Goal: Task Accomplishment & Management: Contribute content

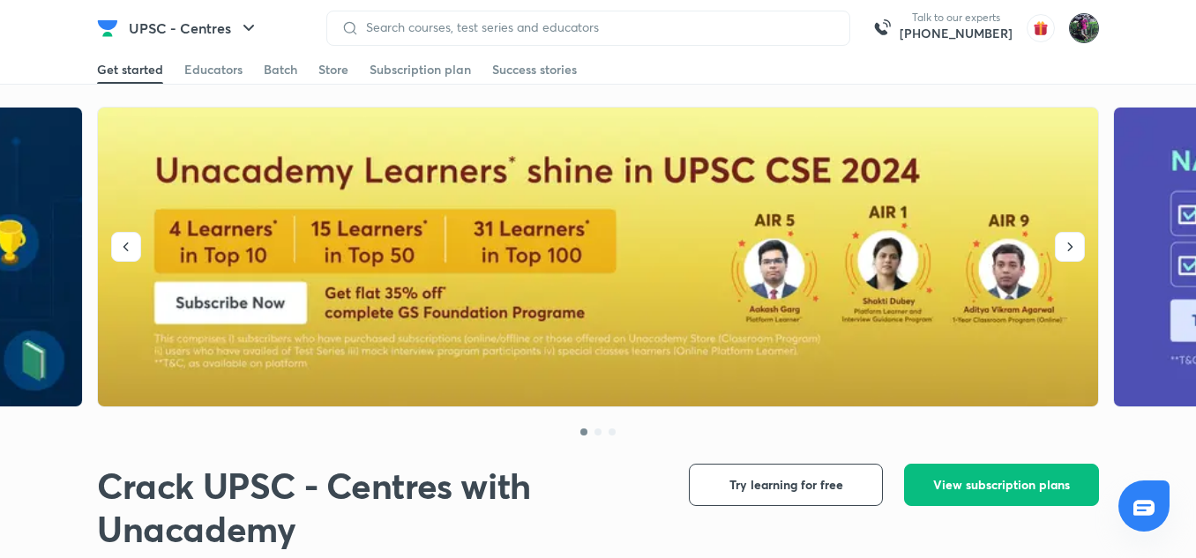
click at [1076, 33] on img at bounding box center [1084, 28] width 30 height 30
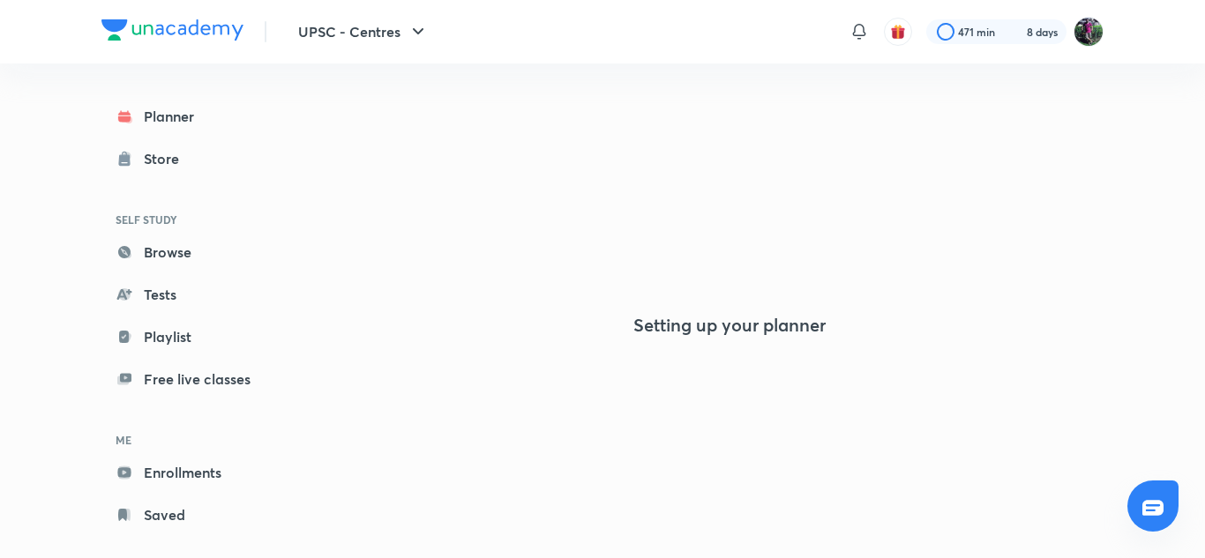
drag, startPoint x: 964, startPoint y: 215, endPoint x: 963, endPoint y: 206, distance: 8.9
click at [963, 206] on div "Setting up your planner" at bounding box center [730, 255] width 748 height 495
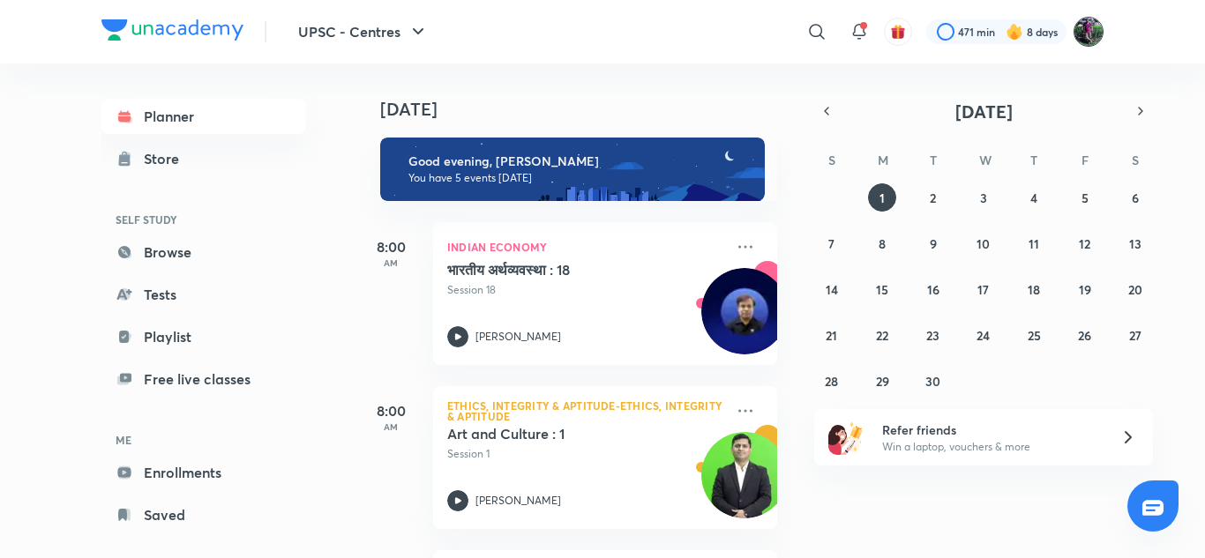
click at [1078, 32] on img at bounding box center [1089, 32] width 30 height 30
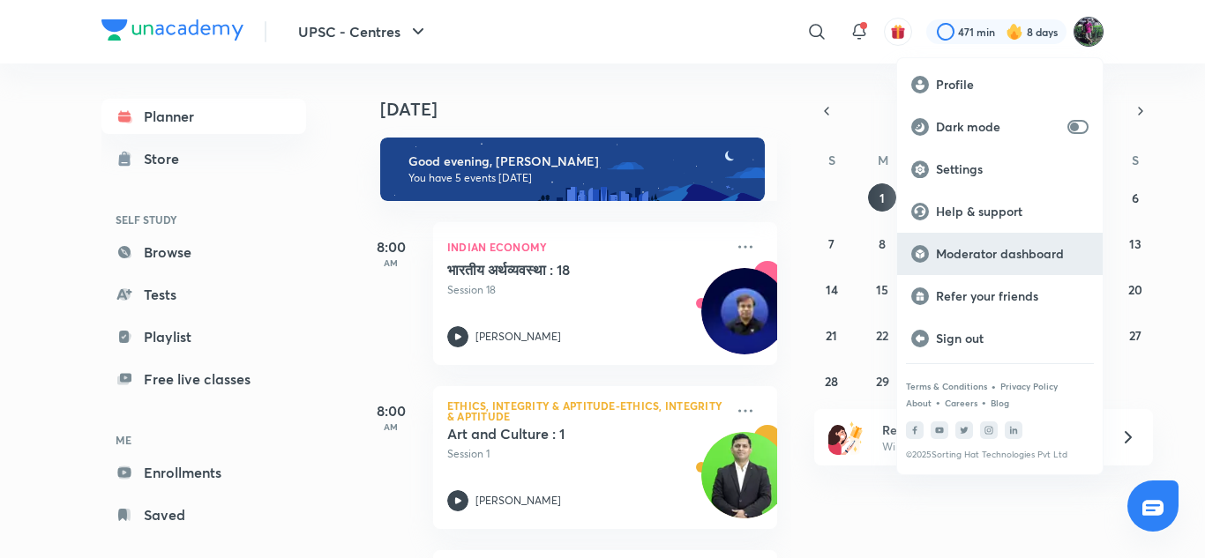
click at [973, 246] on p "Moderator dashboard" at bounding box center [1012, 254] width 153 height 16
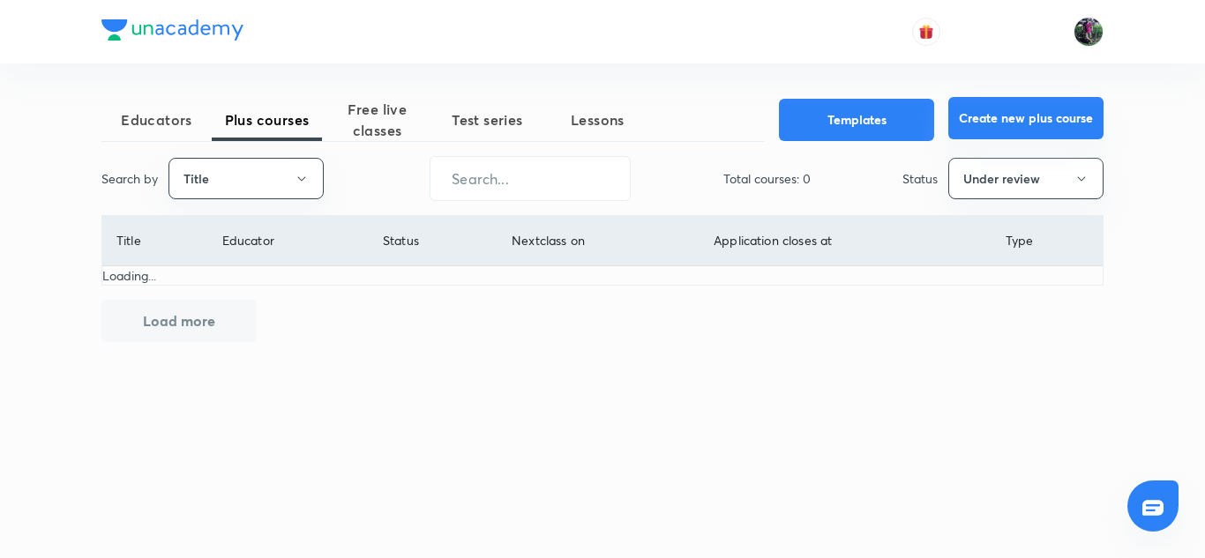
click at [1027, 118] on button "Create new plus course" at bounding box center [1025, 118] width 155 height 42
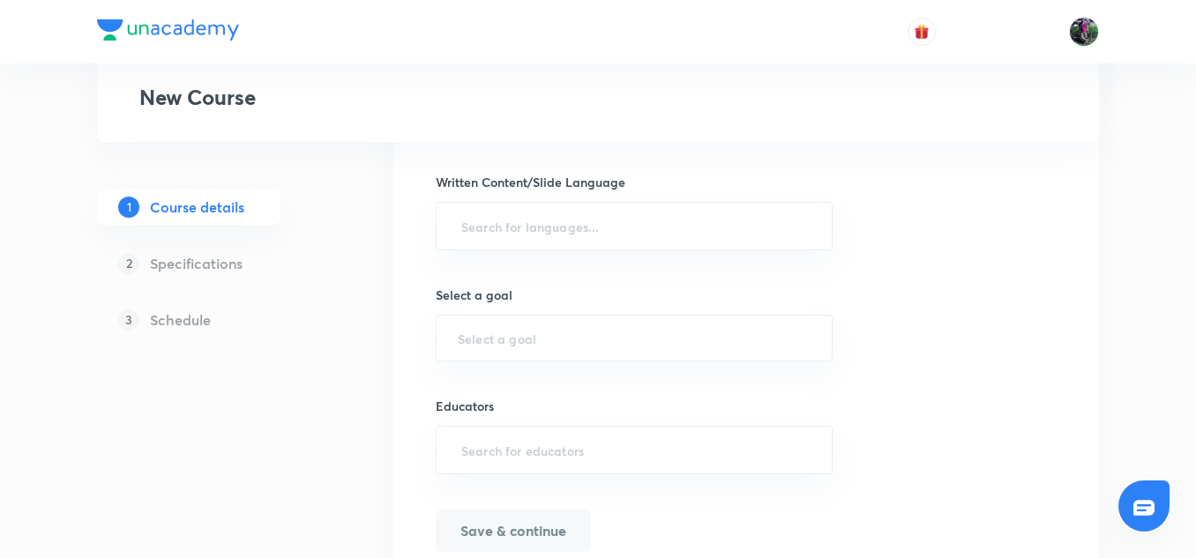
scroll to position [959, 0]
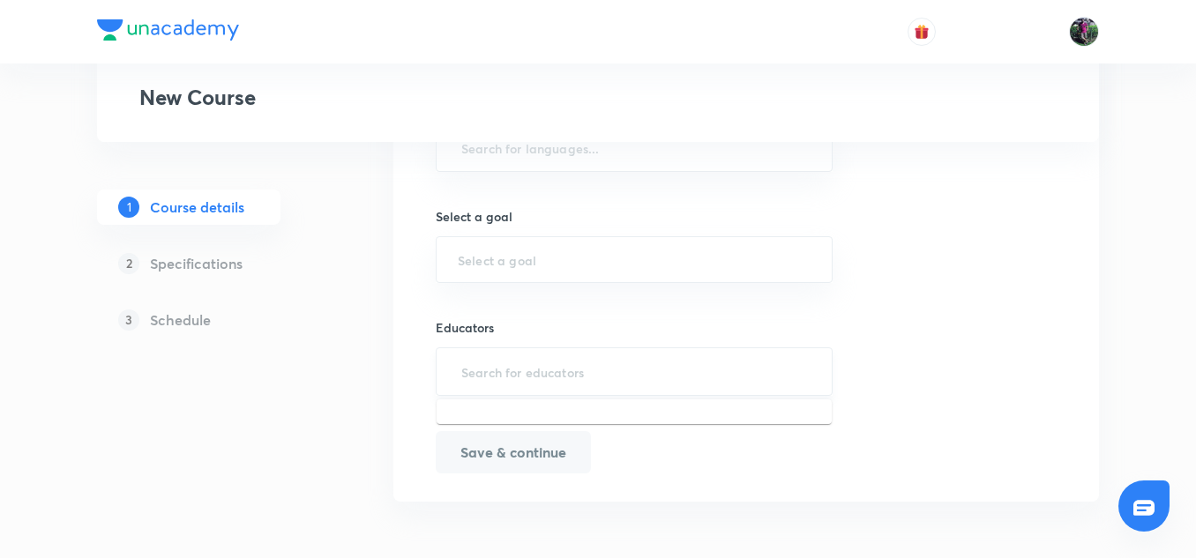
click at [538, 374] on input "text" at bounding box center [634, 372] width 353 height 33
paste input "unacademy-user-D9XBS3Q9XL3Q"
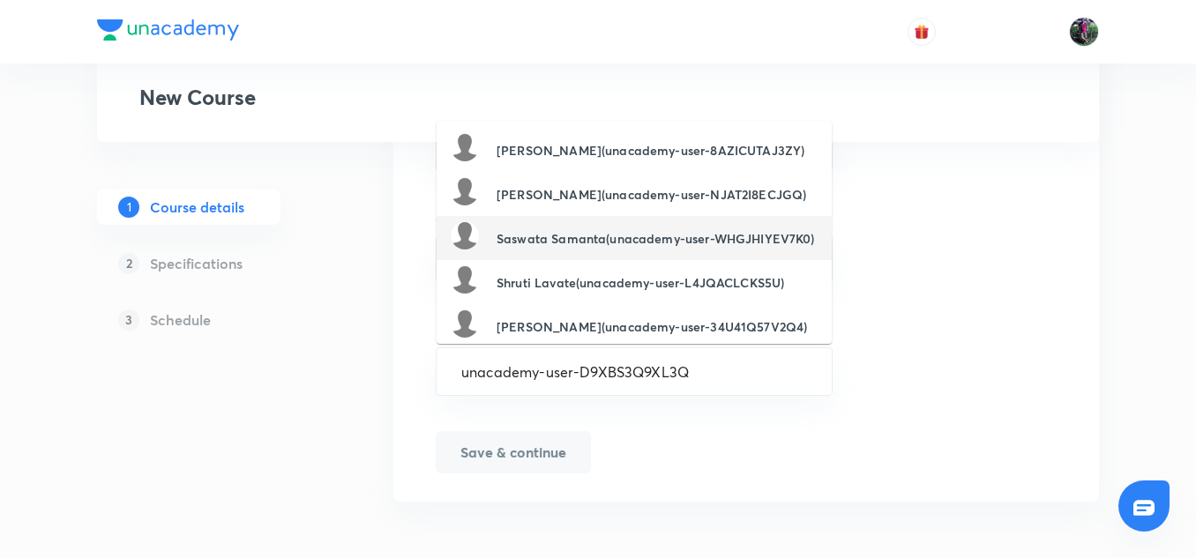
type input "unacademy-user-D9XBS3Q9XL3Q"
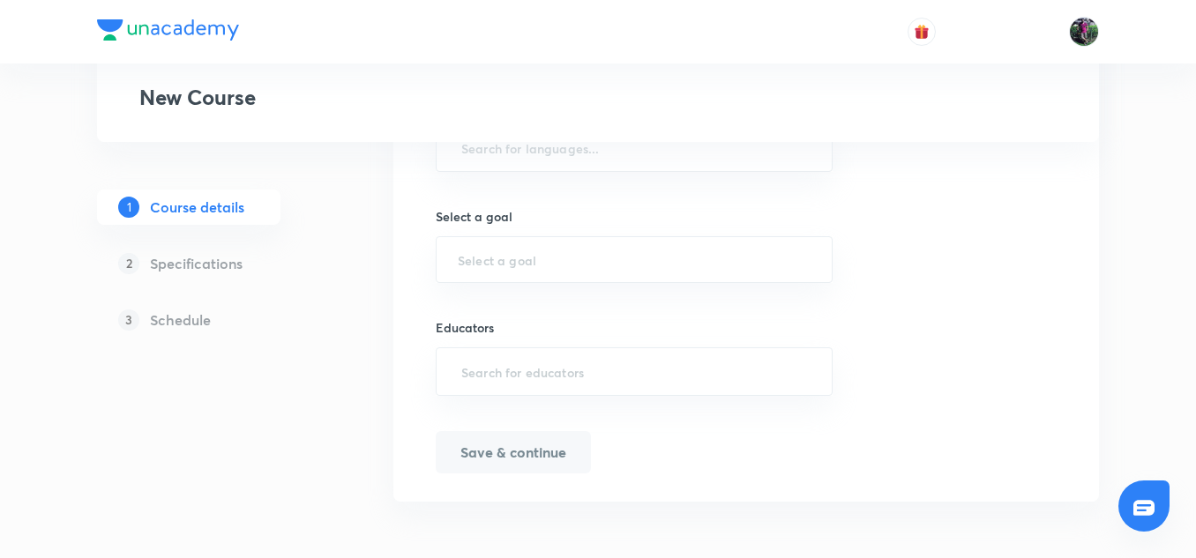
click at [509, 256] on input "text" at bounding box center [634, 259] width 353 height 17
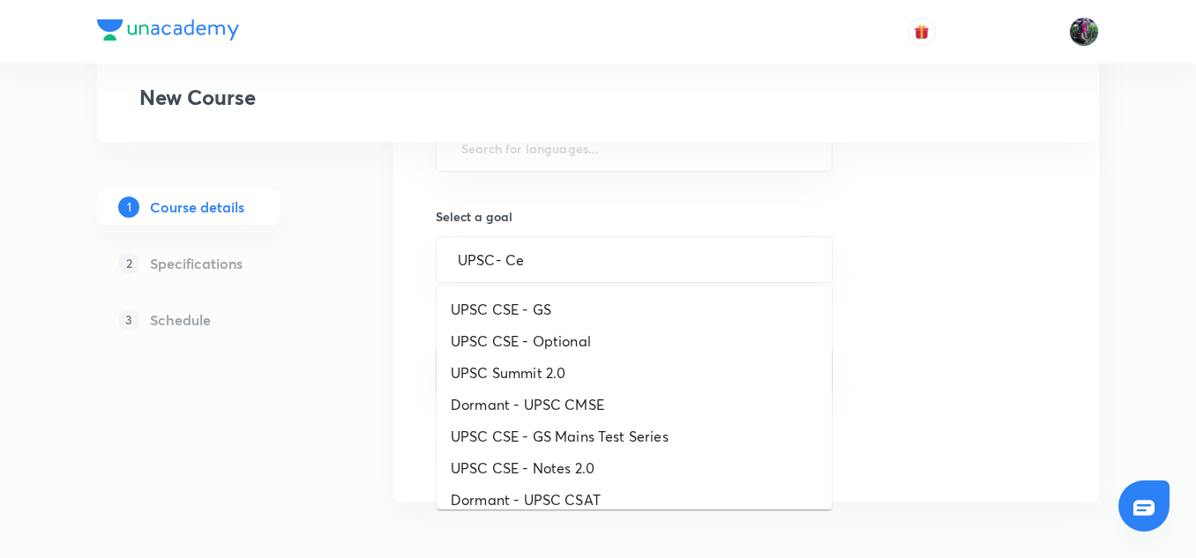
scroll to position [172, 0]
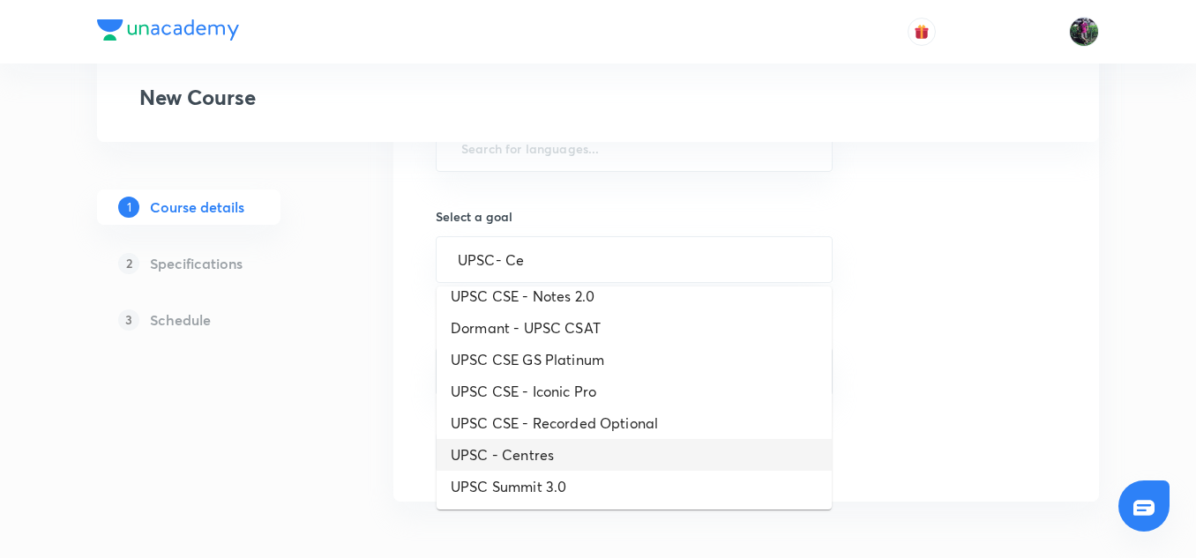
type input "UPSC- Ce"
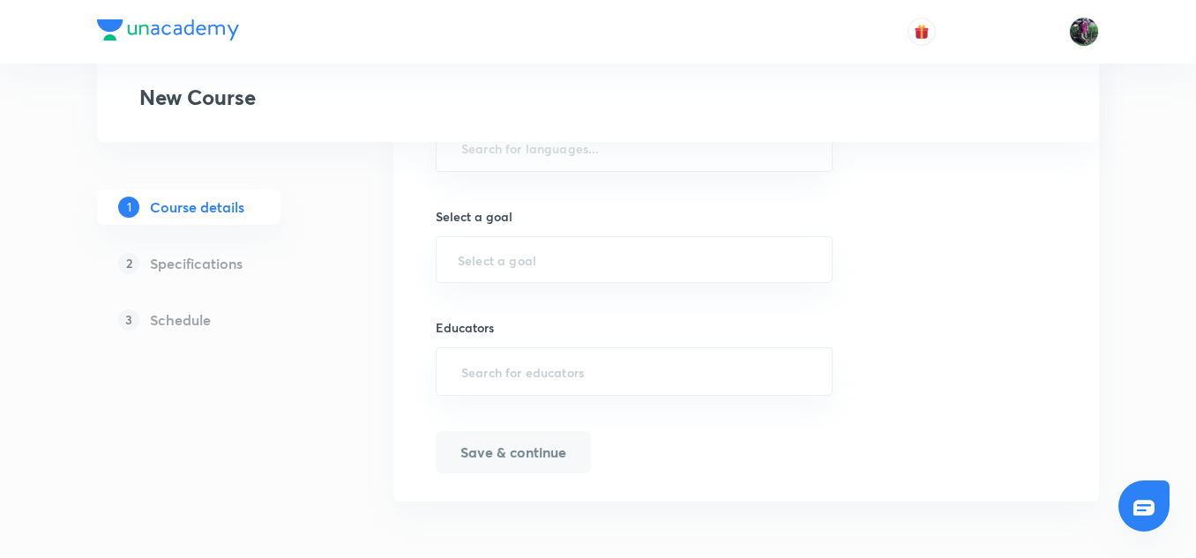
click at [511, 443] on button "Save & continue" at bounding box center [513, 452] width 155 height 42
click at [510, 264] on input "text" at bounding box center [634, 259] width 353 height 17
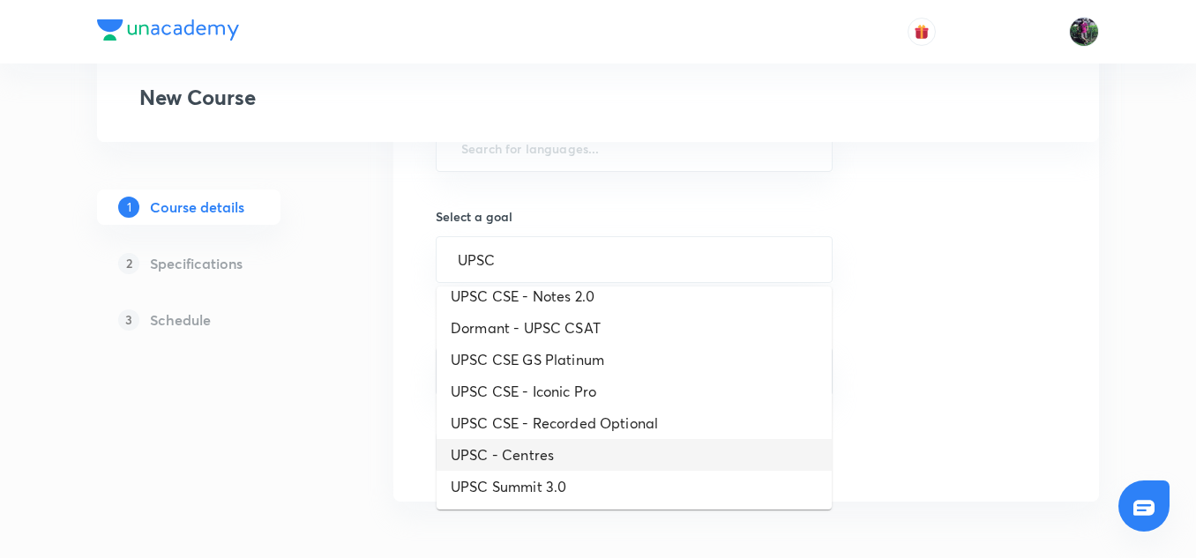
click at [507, 451] on li "UPSC - Centres" at bounding box center [634, 455] width 395 height 32
type input "UPSC - Centres"
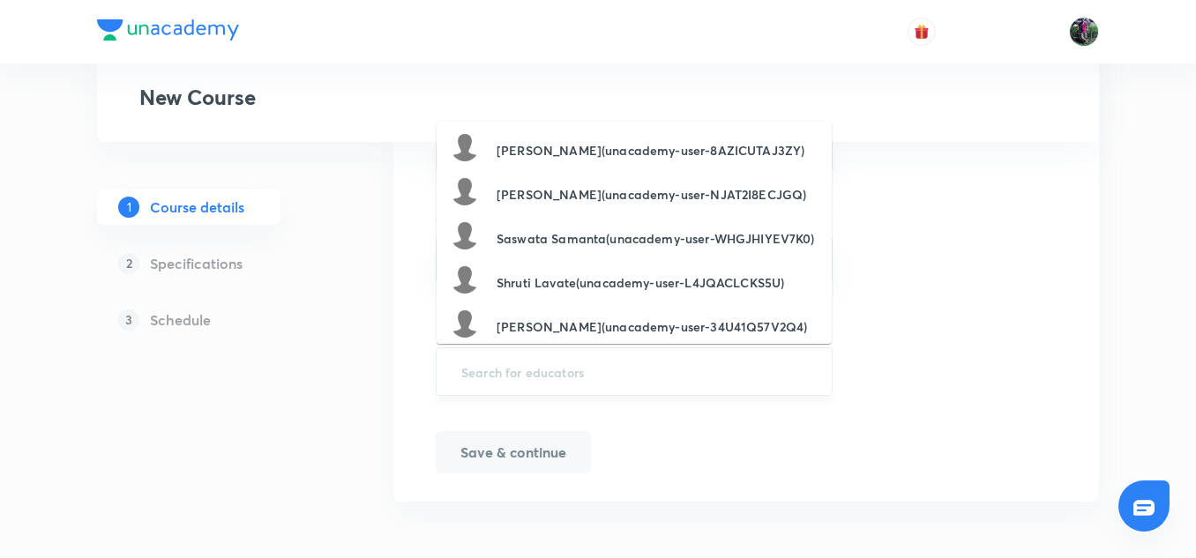
click at [506, 367] on input "text" at bounding box center [634, 372] width 353 height 33
paste input "unacademy-user-D9XBS3Q9XL3Q"
type input "unacademy-user-D9XBS3Q9XL3Q"
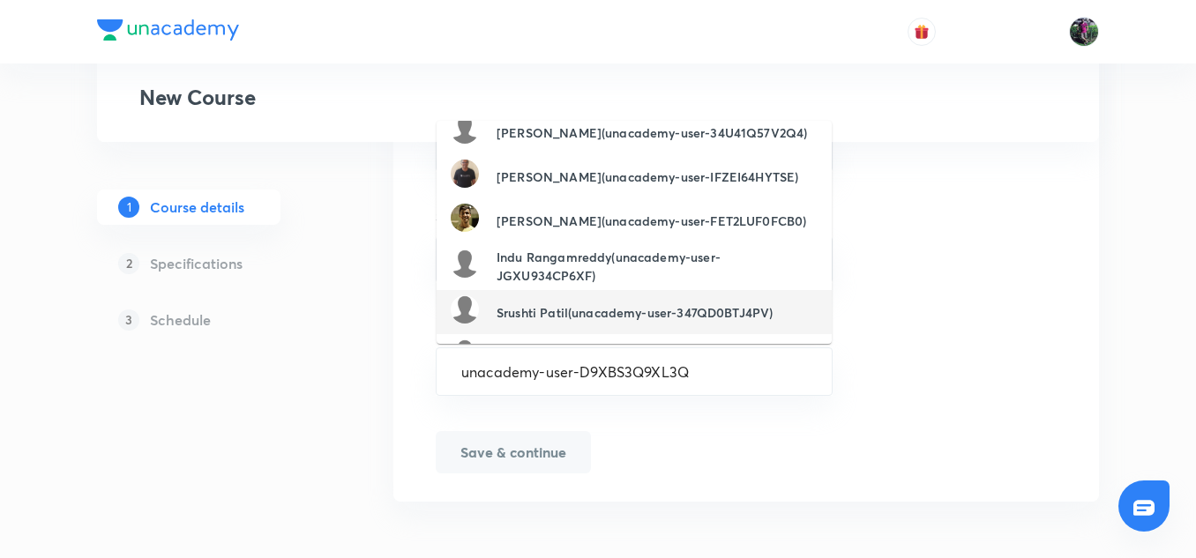
scroll to position [246, 0]
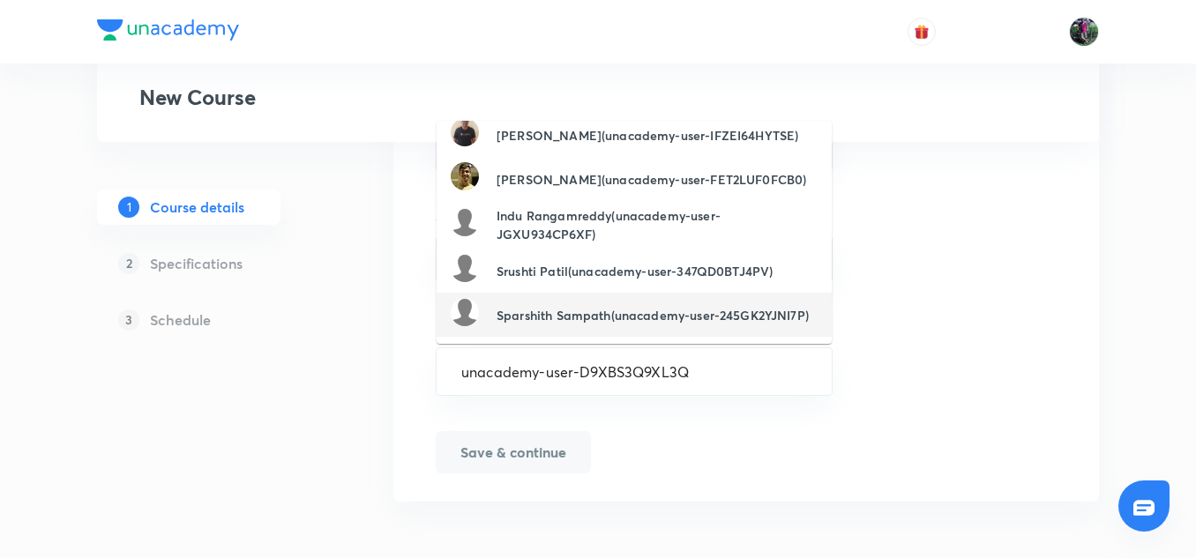
click at [561, 324] on h6 "Sparshith Sampath(unacademy-user-245GK2YJNI7P)" at bounding box center [653, 315] width 312 height 19
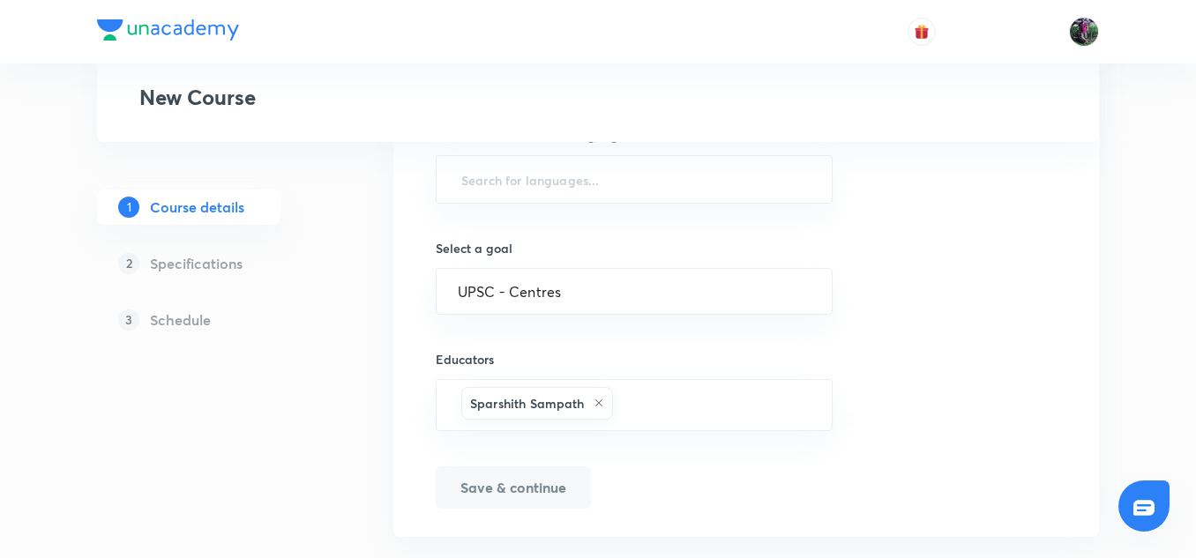
scroll to position [926, 0]
click at [597, 403] on icon at bounding box center [599, 404] width 7 height 7
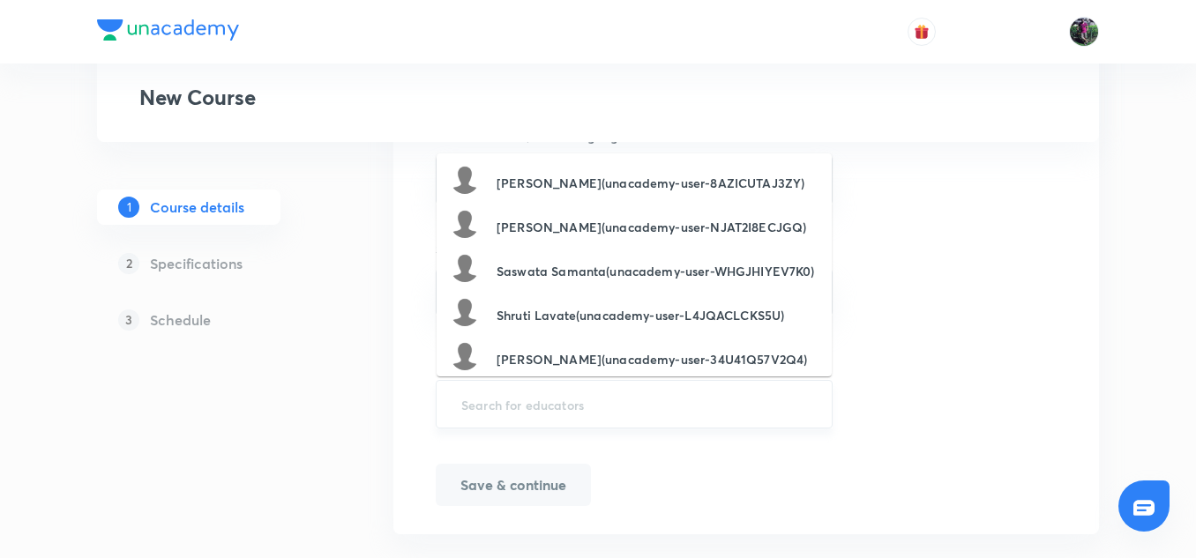
click at [565, 403] on input "text" at bounding box center [634, 404] width 353 height 33
paste input "unacademy-user-D9XBS3Q9XL3Q"
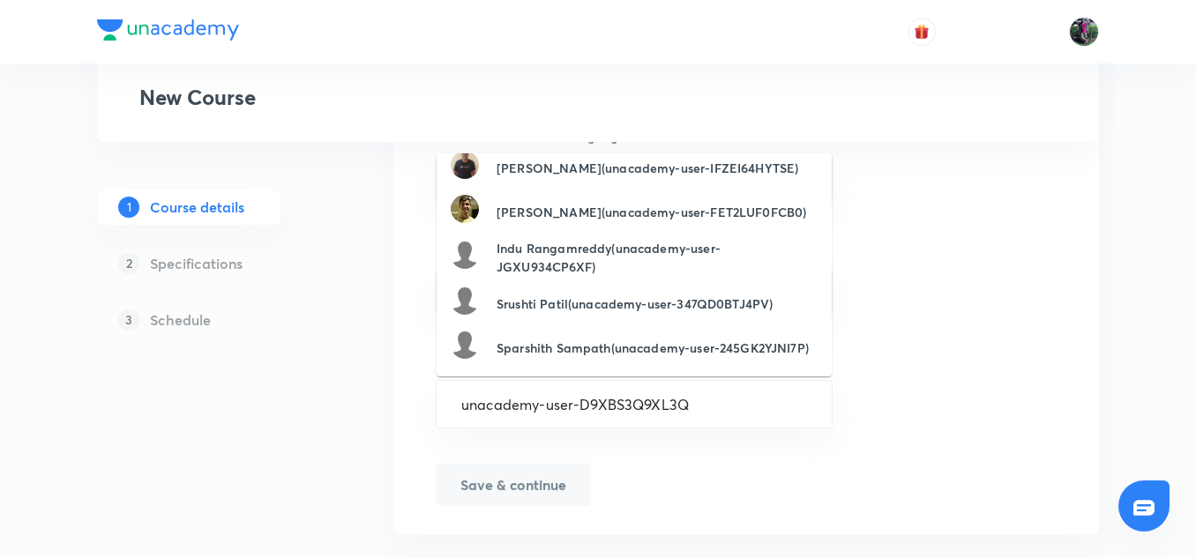
scroll to position [246, 0]
type input "unacademy-user-D9XBS3Q9XL3Q"
